Goal: Check status: Check status

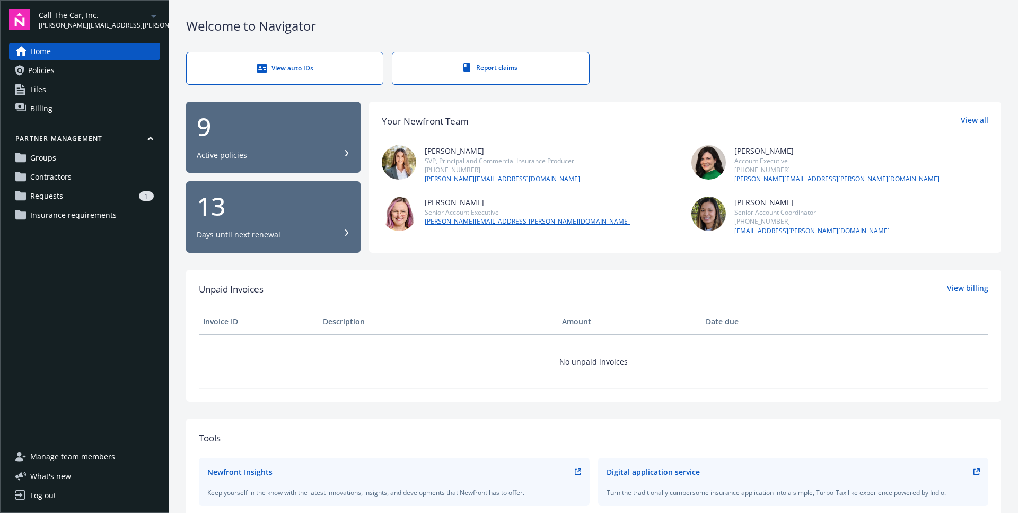
click at [88, 195] on div "1" at bounding box center [110, 196] width 86 height 10
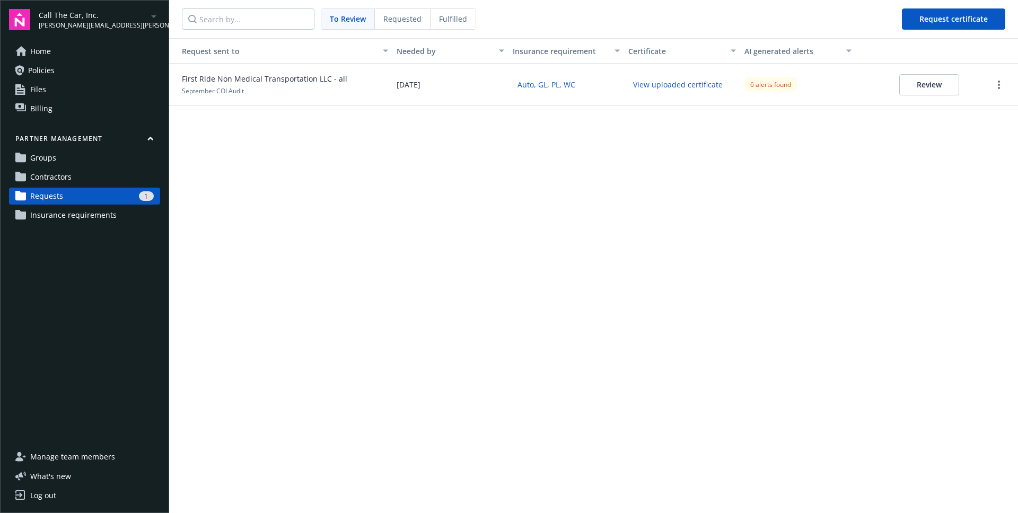
click at [404, 21] on span "Requested" at bounding box center [402, 18] width 38 height 11
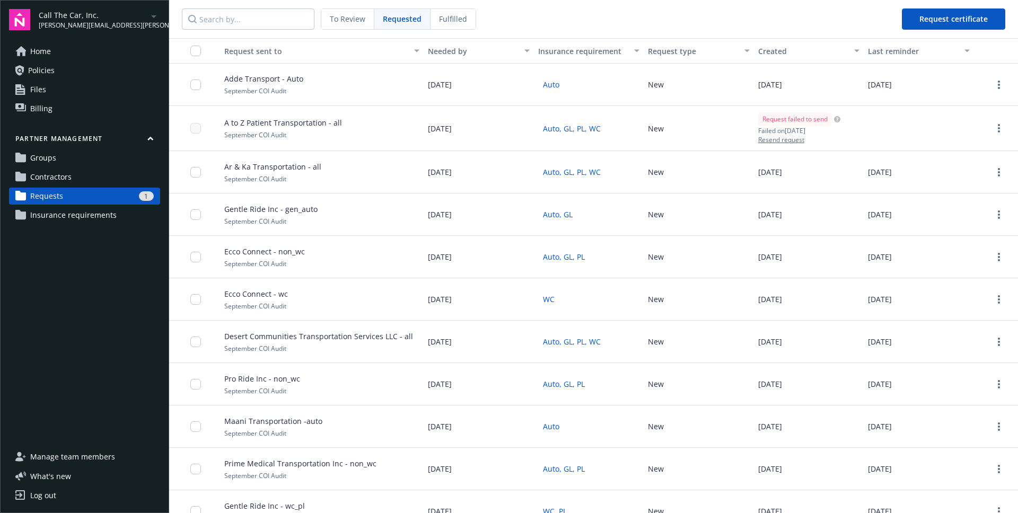
click at [356, 16] on span "To Review" at bounding box center [348, 18] width 36 height 11
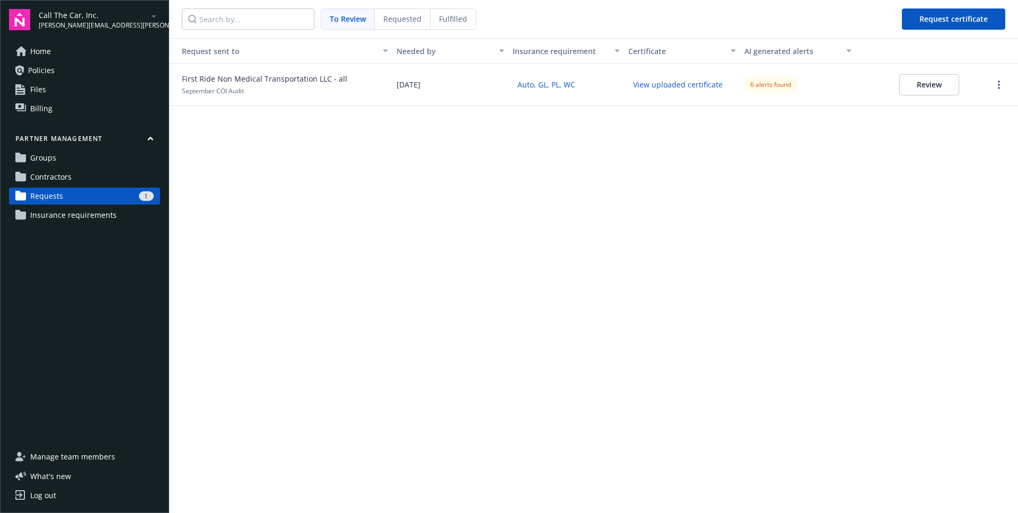
click at [445, 19] on span "Fulfilled" at bounding box center [453, 18] width 28 height 11
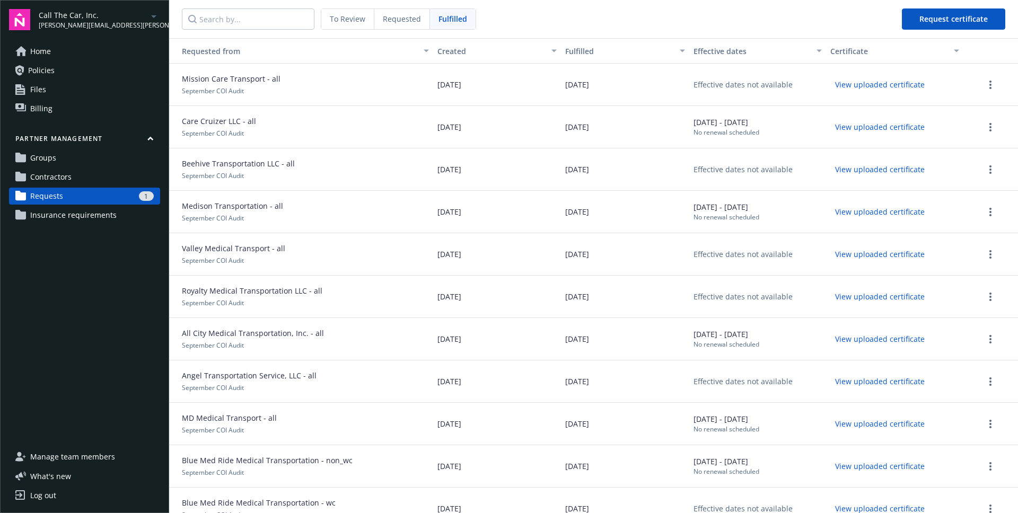
click at [357, 12] on div "To Review" at bounding box center [347, 19] width 53 height 20
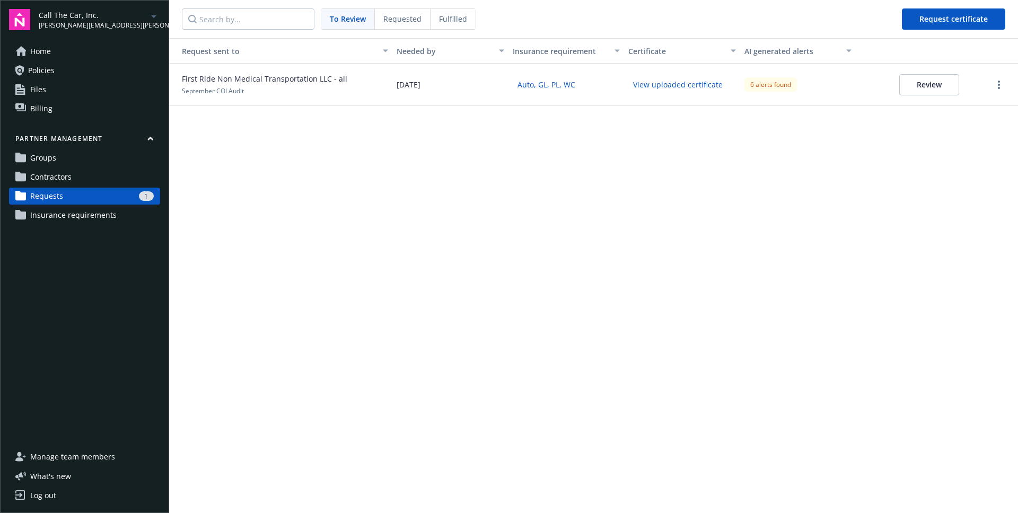
click at [460, 119] on div "Request sent to Needed by Insurance requirement Certificate AI generated alerts…" at bounding box center [593, 275] width 849 height 475
